Goal: Task Accomplishment & Management: Complete application form

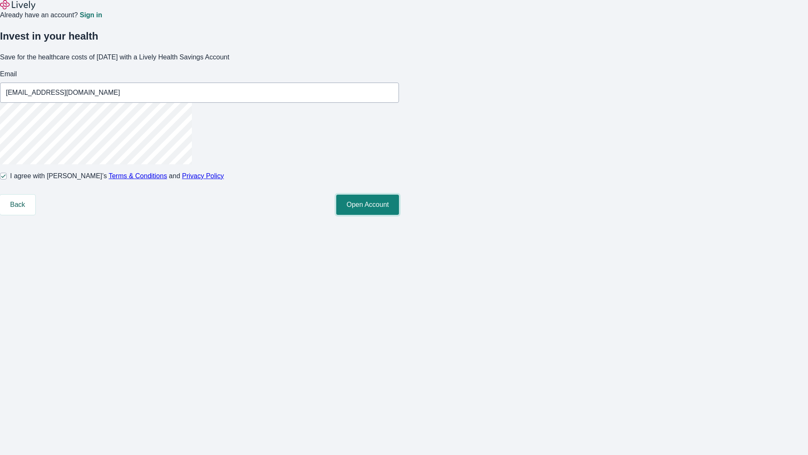
click at [399, 215] on button "Open Account" at bounding box center [367, 204] width 63 height 20
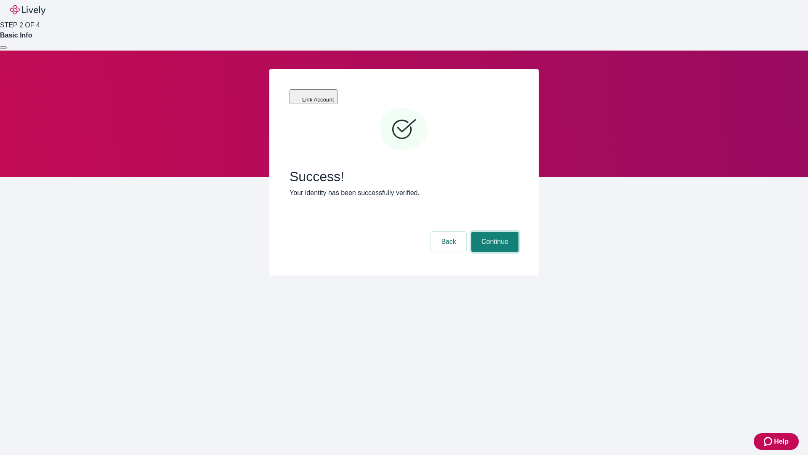
click at [494, 232] on button "Continue" at bounding box center [494, 242] width 47 height 20
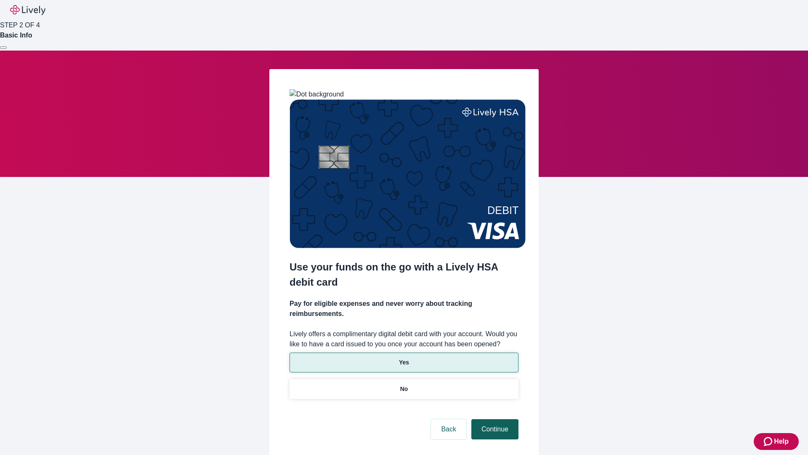
click at [404, 358] on p "Yes" at bounding box center [404, 362] width 10 height 9
click at [494, 419] on button "Continue" at bounding box center [494, 429] width 47 height 20
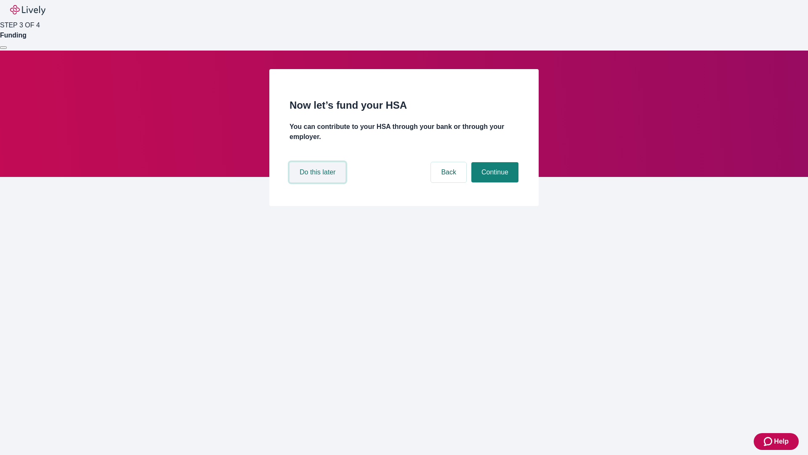
click at [319, 182] on button "Do this later" at bounding box center [318, 172] width 56 height 20
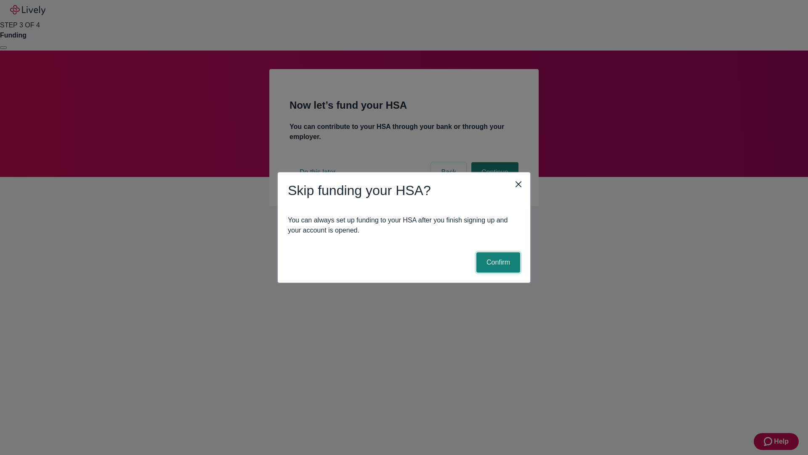
click at [497, 262] on button "Confirm" at bounding box center [498, 262] width 44 height 20
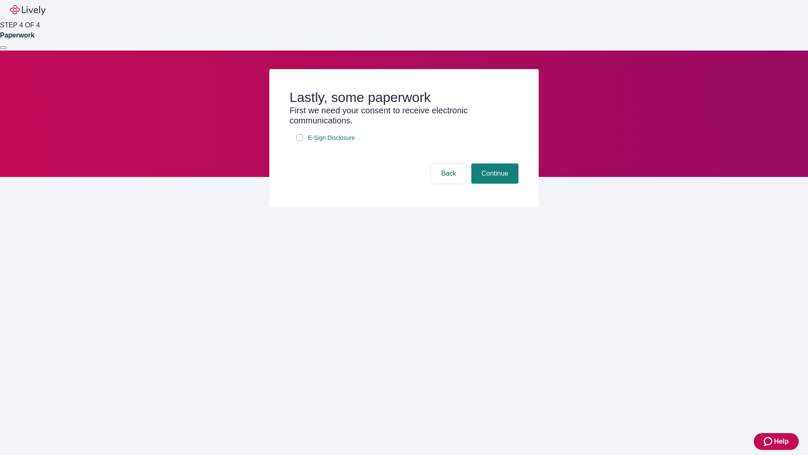
click at [300, 141] on input "E-Sign Disclosure" at bounding box center [299, 137] width 7 height 7
checkbox input "true"
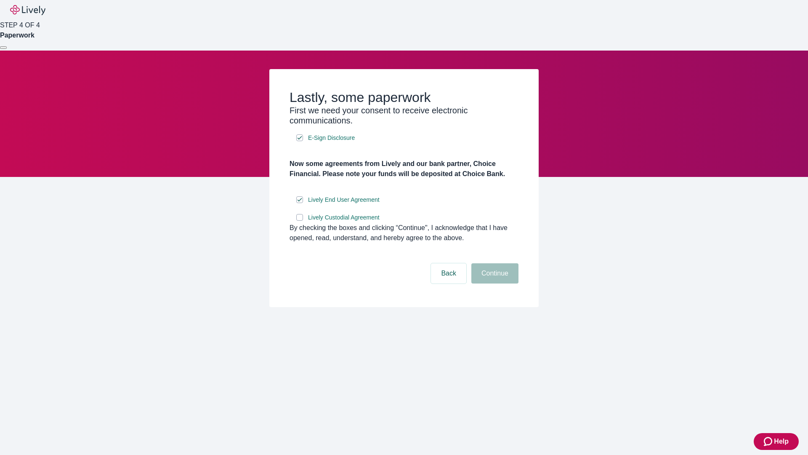
click at [300, 221] on input "Lively Custodial Agreement" at bounding box center [299, 217] width 7 height 7
checkbox input "true"
click at [494, 283] on button "Continue" at bounding box center [494, 273] width 47 height 20
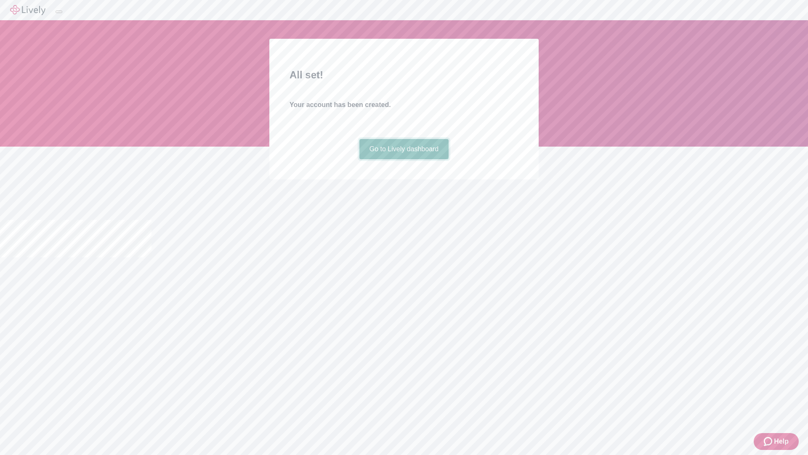
click at [404, 159] on link "Go to Lively dashboard" at bounding box center [404, 149] width 90 height 20
